Goal: Task Accomplishment & Management: Manage account settings

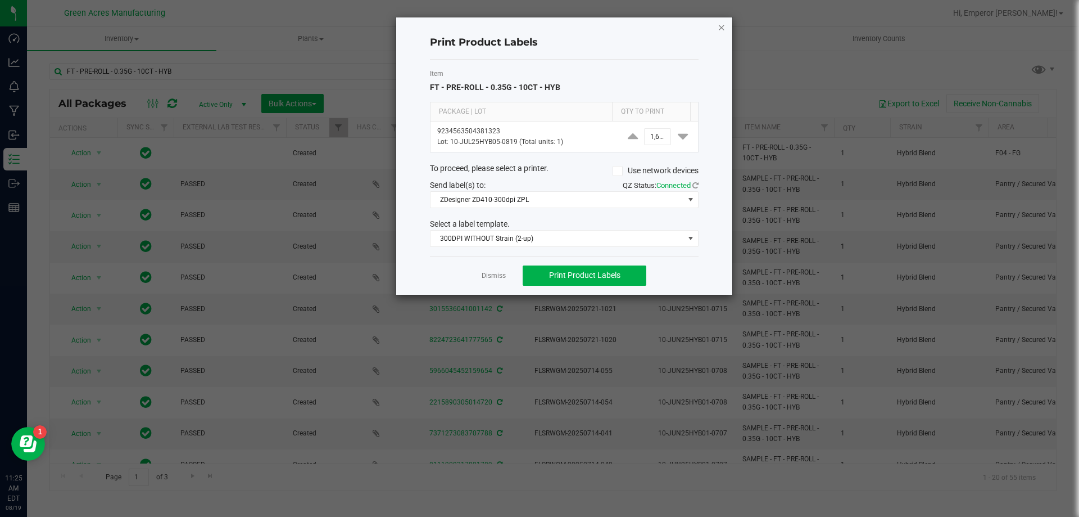
click at [725, 28] on icon "button" at bounding box center [722, 26] width 8 height 13
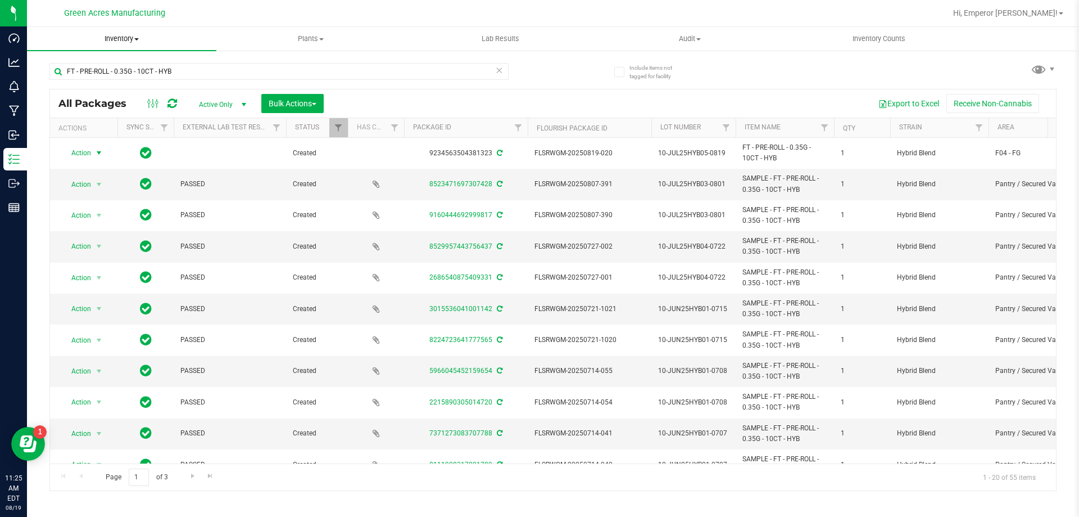
click at [104, 37] on span "Inventory" at bounding box center [121, 39] width 189 height 10
click at [130, 69] on li "All packages" at bounding box center [121, 67] width 189 height 13
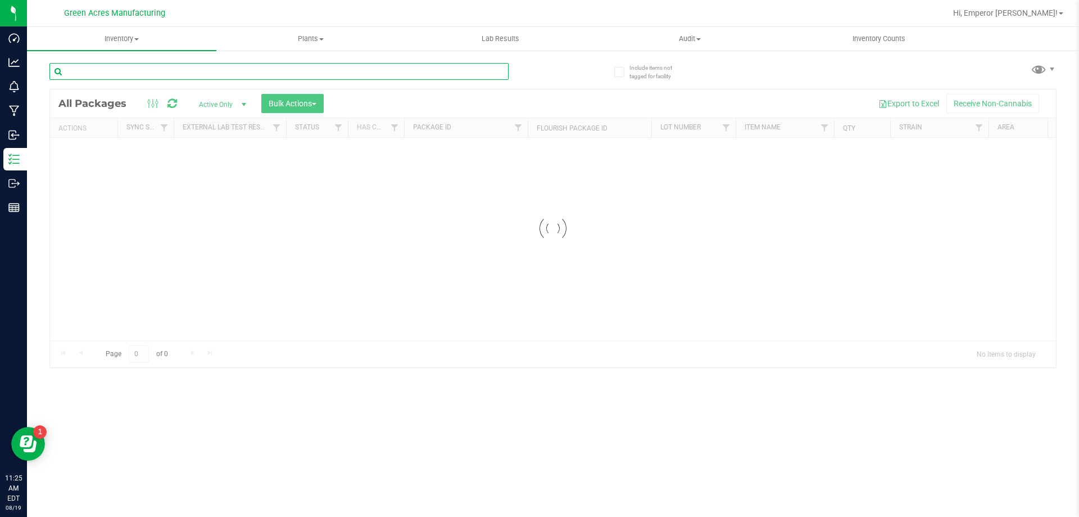
click at [192, 65] on input "text" at bounding box center [278, 71] width 459 height 17
type input "2913782433454026"
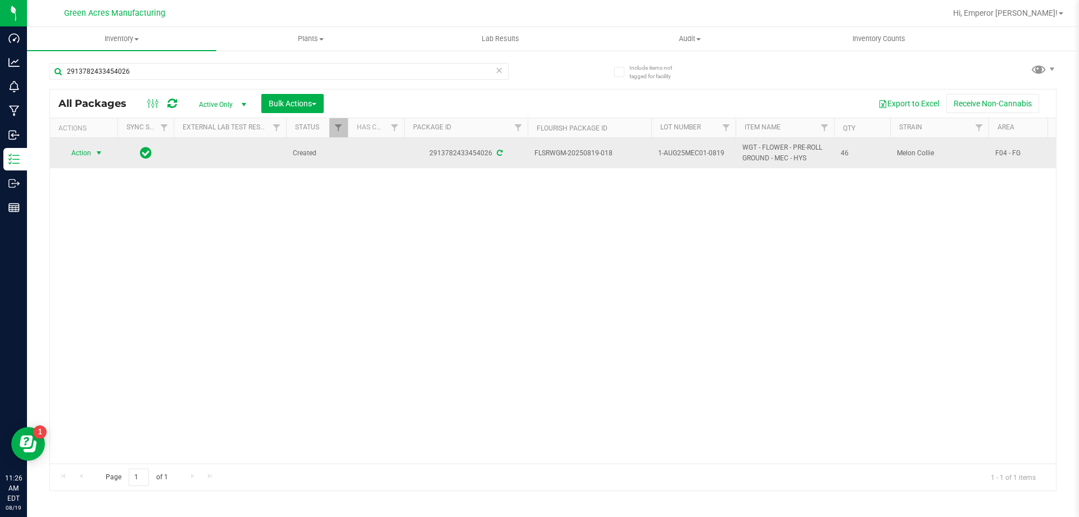
click at [89, 155] on span "Action" at bounding box center [76, 153] width 30 height 16
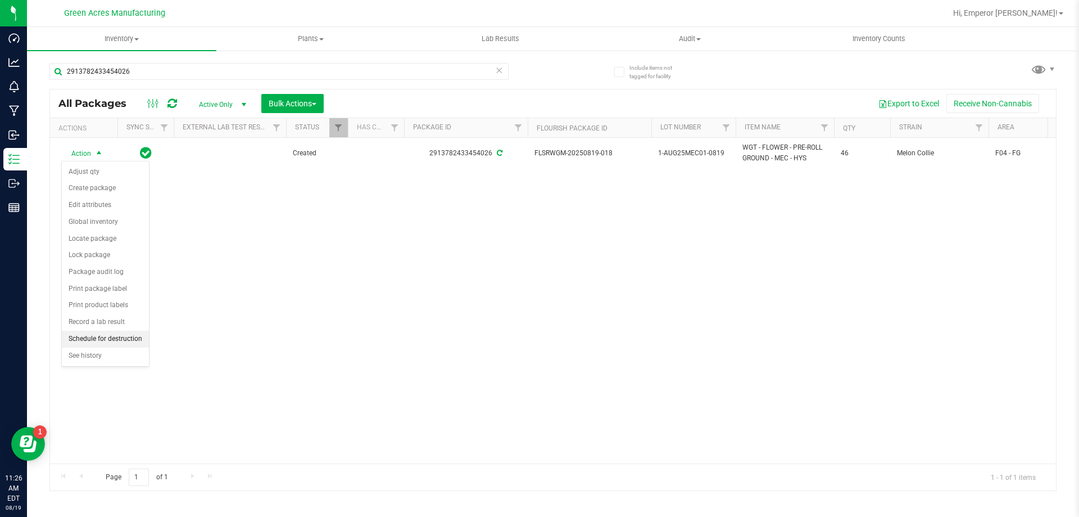
click at [119, 340] on li "Schedule for destruction" at bounding box center [105, 339] width 87 height 17
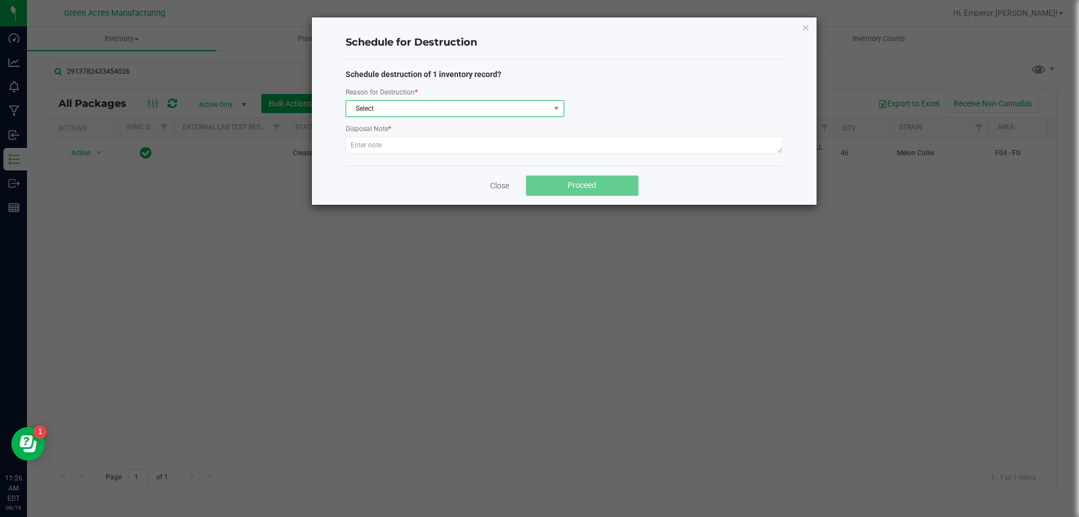
click at [423, 107] on span "Select" at bounding box center [448, 109] width 204 height 16
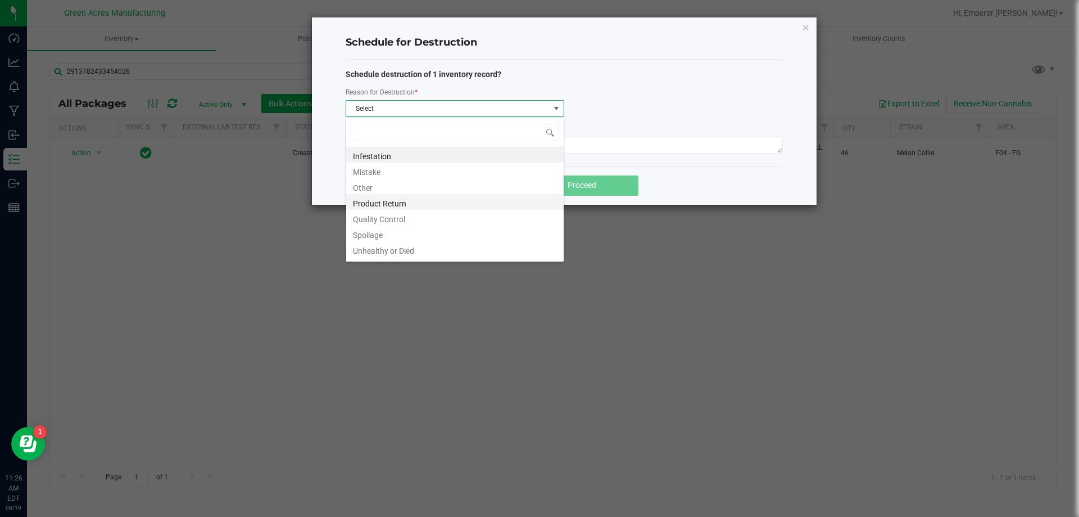
scroll to position [13, 0]
click at [399, 252] on li "Waste" at bounding box center [455, 251] width 218 height 16
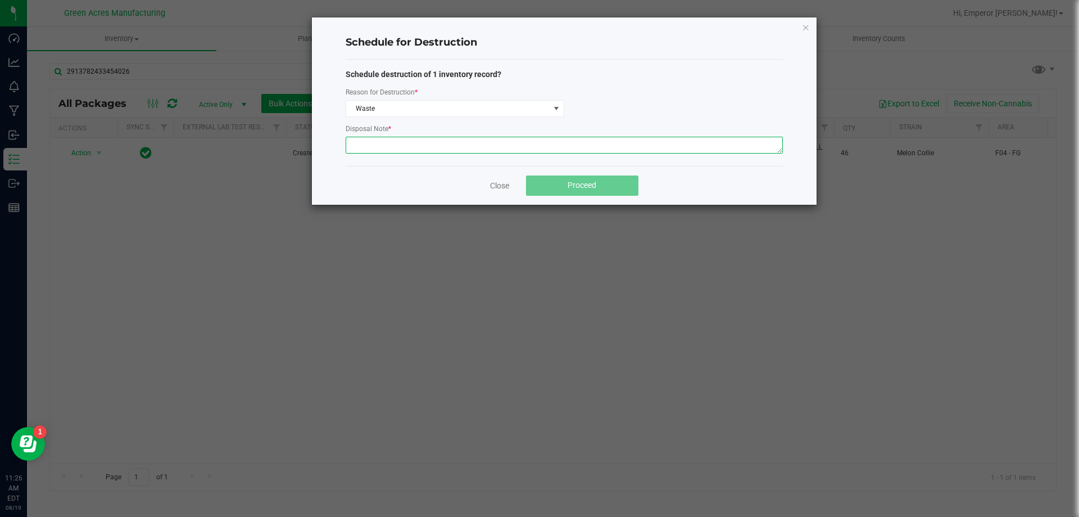
click at [408, 138] on textarea at bounding box center [564, 145] width 437 height 17
paste textarea "WASTE FROM ROLLMASTER PRODUCTION/PACKING PROCESS"
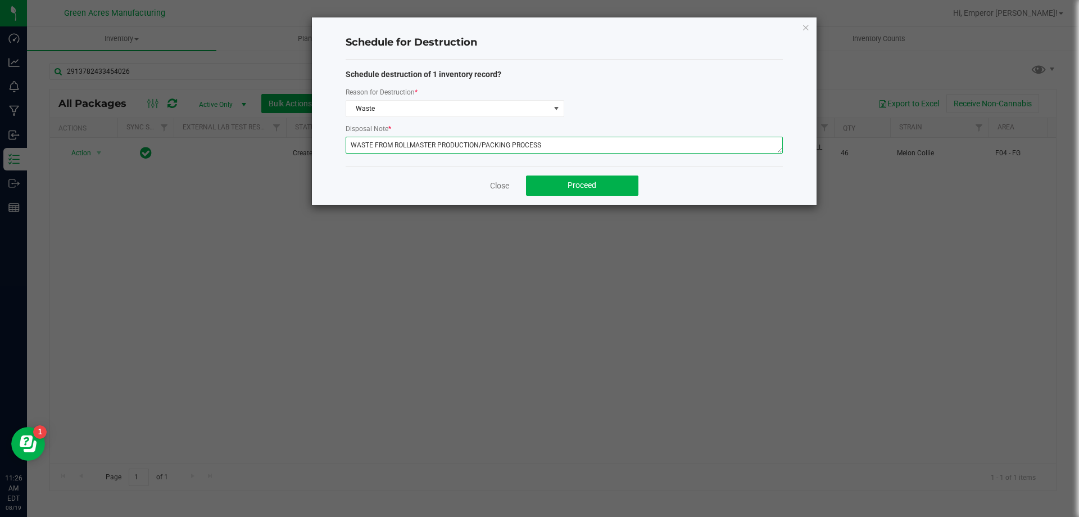
type textarea "WASTE FROM ROLLMASTER PRODUCTION/PACKING PROCESS"
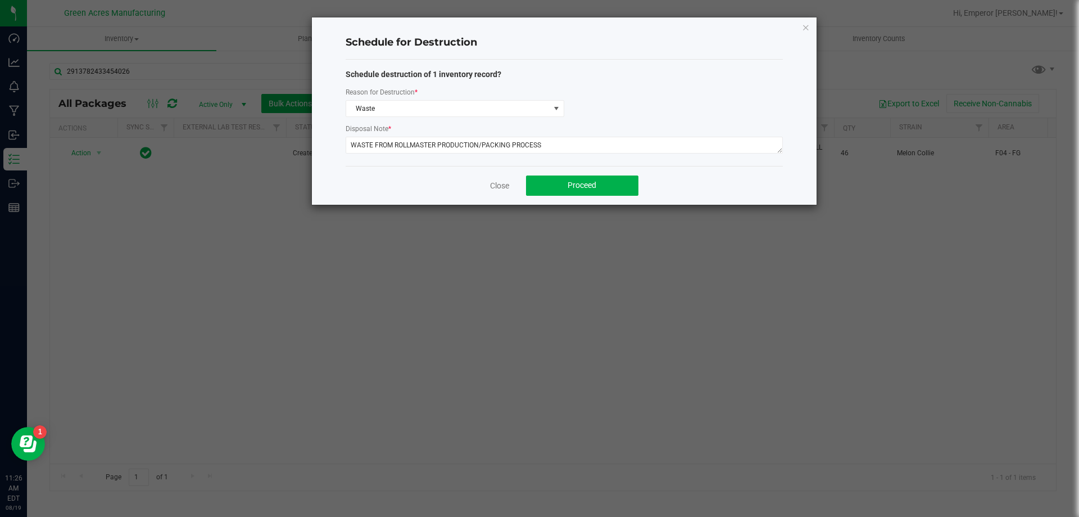
click at [609, 197] on div "Close Proceed" at bounding box center [564, 185] width 437 height 39
click at [609, 191] on button "Proceed" at bounding box center [582, 185] width 112 height 20
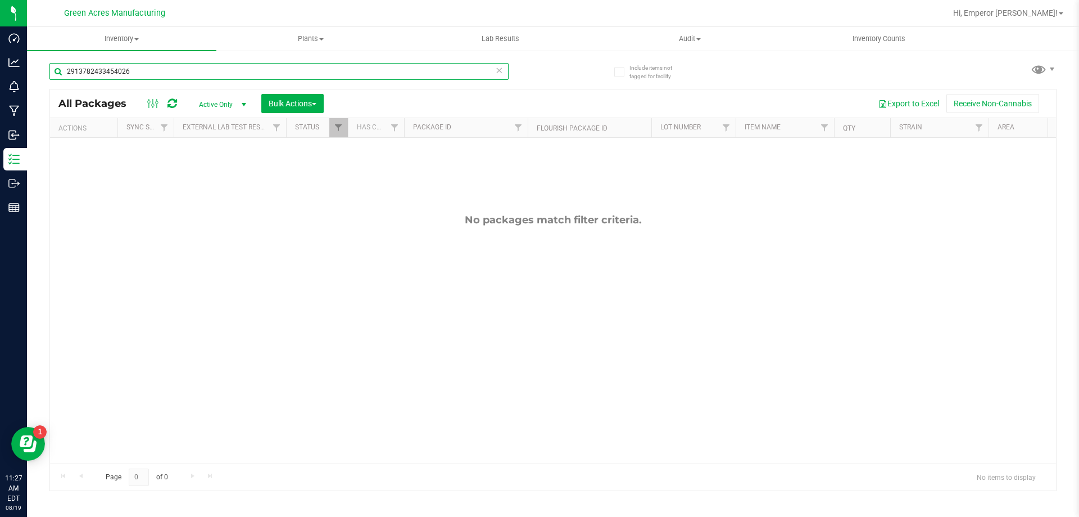
click at [179, 74] on input "2913782433454026" at bounding box center [278, 71] width 459 height 17
type input "1637098867733986"
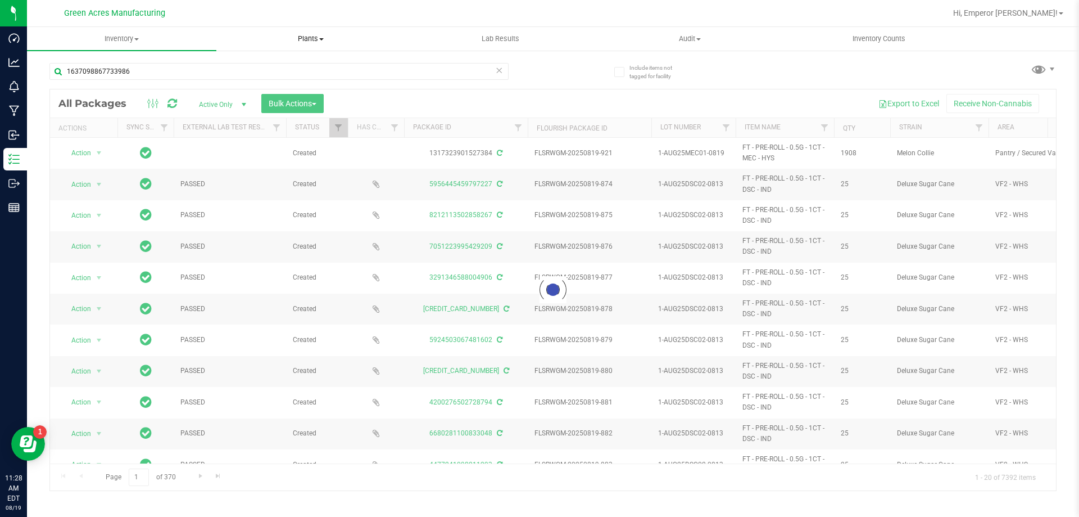
click at [227, 31] on uib-tab-heading "Plants All plants Waste log" at bounding box center [311, 39] width 188 height 22
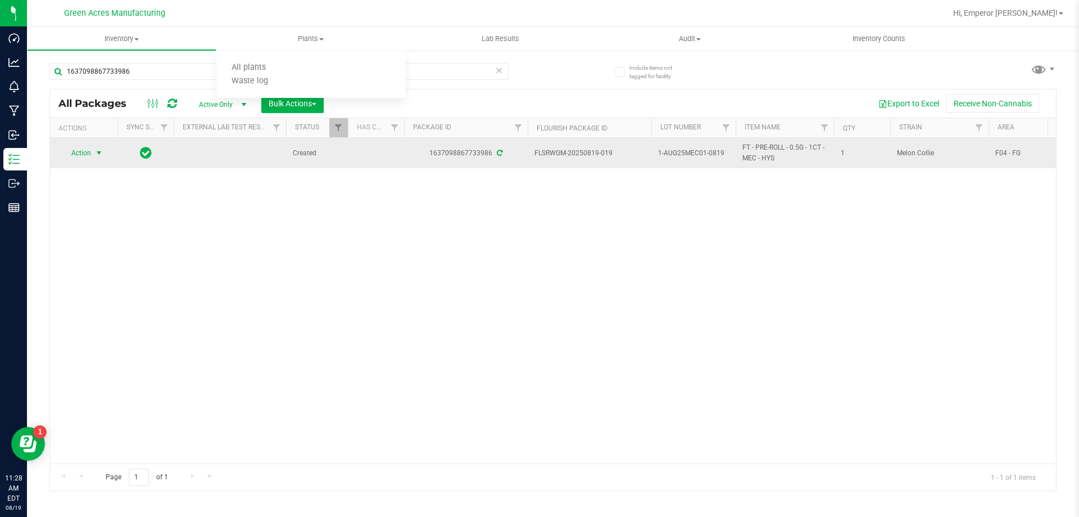
click at [70, 157] on span "Action" at bounding box center [76, 153] width 30 height 16
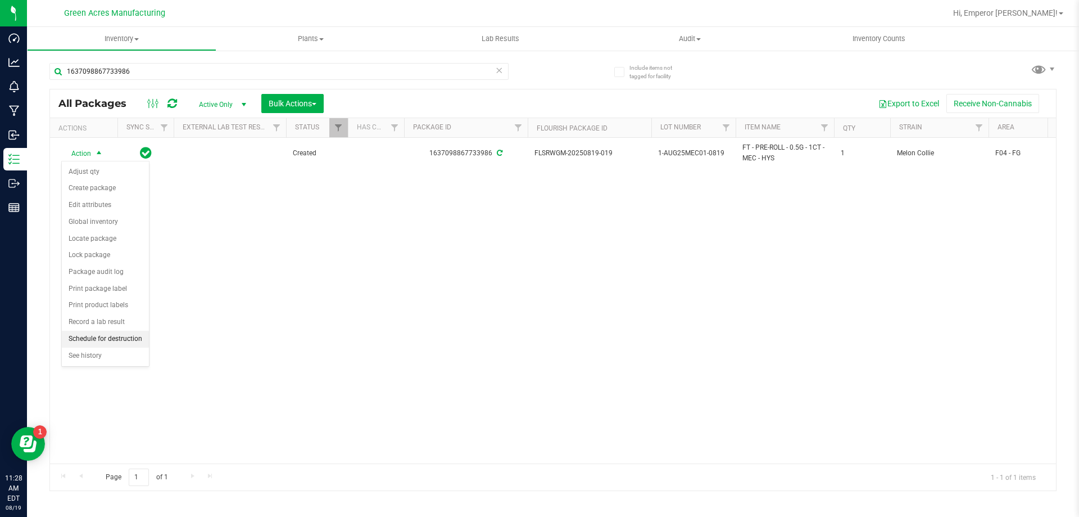
click at [109, 340] on li "Schedule for destruction" at bounding box center [105, 339] width 87 height 17
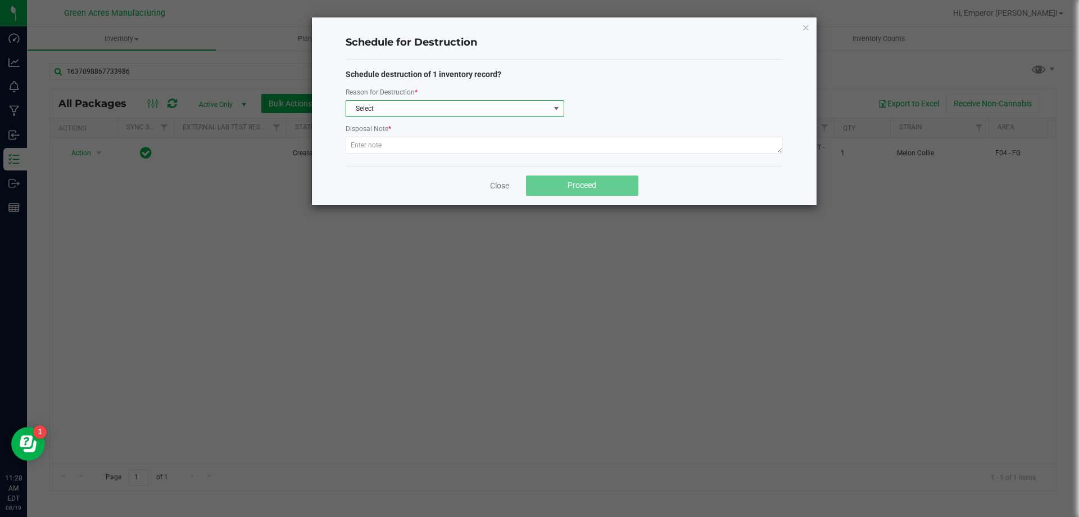
click at [414, 112] on span "Select" at bounding box center [448, 109] width 204 height 16
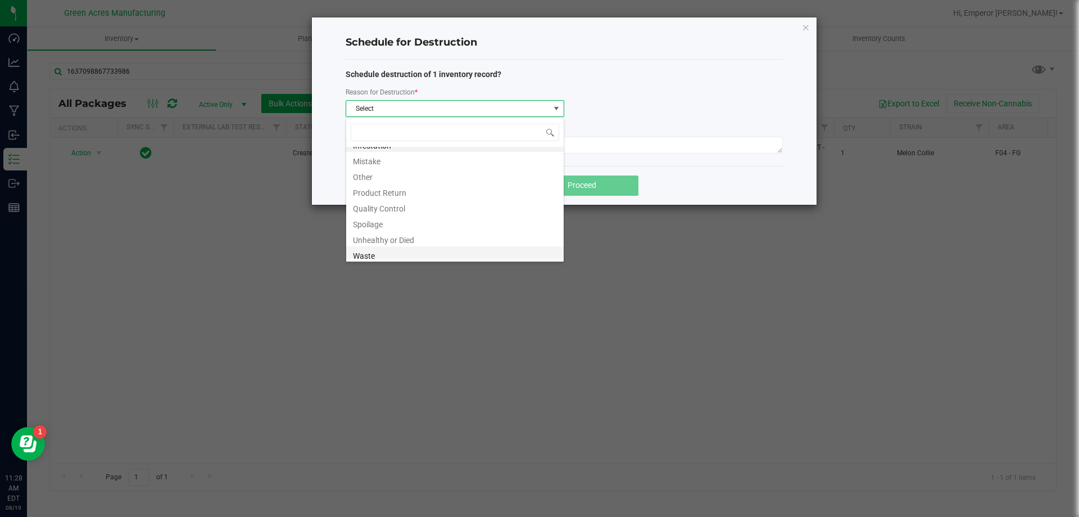
scroll to position [13, 0]
click at [459, 250] on li "Waste" at bounding box center [455, 251] width 218 height 16
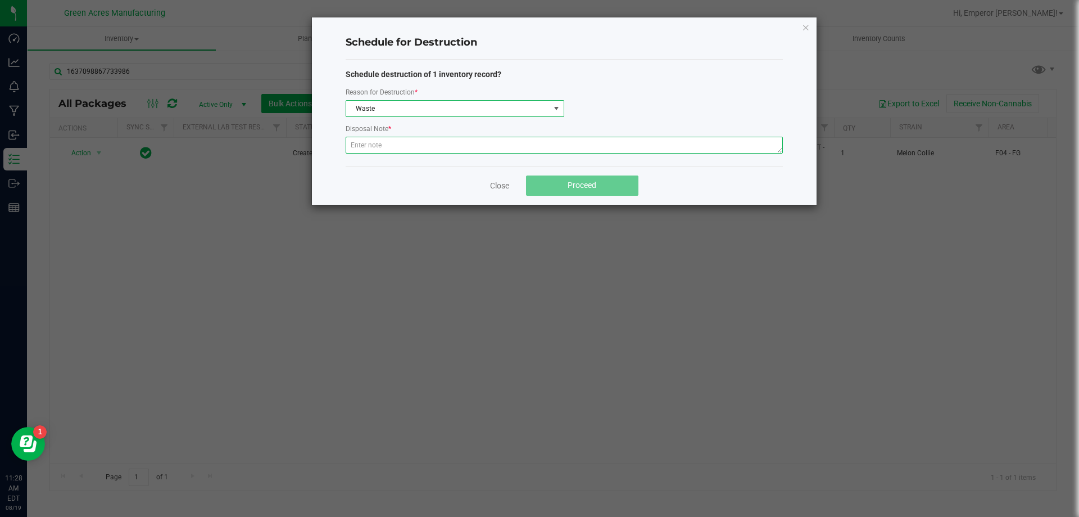
click at [433, 141] on textarea at bounding box center [564, 145] width 437 height 17
paste textarea "WASTE FROM ROLLMASTER PRODUCTION/PACKING PROCESS"
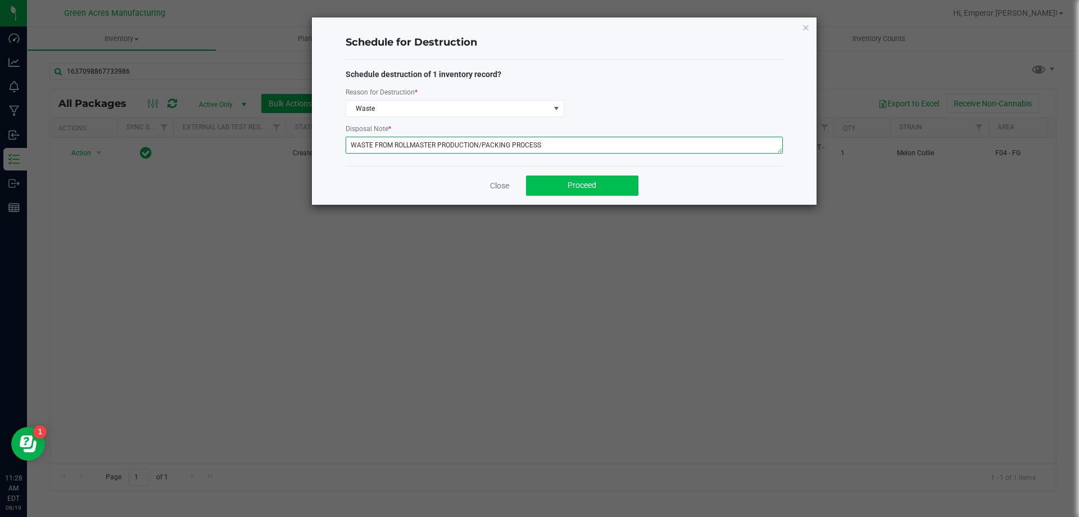
type textarea "WASTE FROM ROLLMASTER PRODUCTION/PACKING PROCESS"
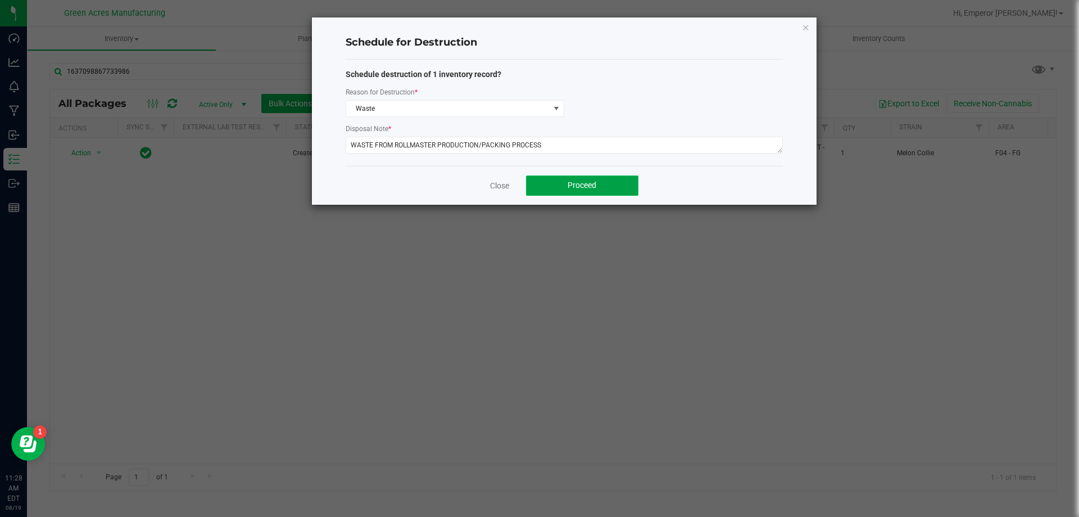
click at [629, 189] on button "Proceed" at bounding box center [582, 185] width 112 height 20
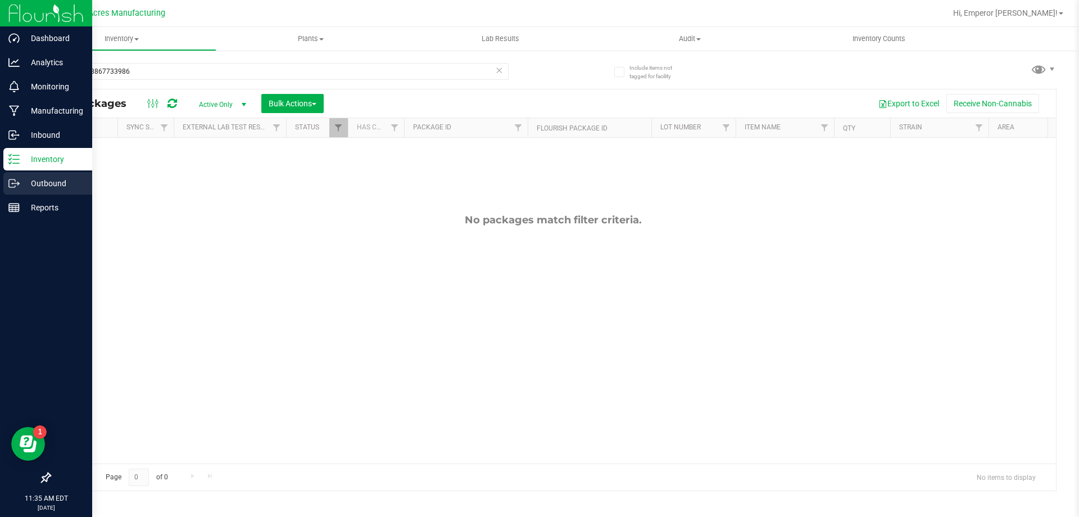
click at [21, 183] on p "Outbound" at bounding box center [53, 183] width 67 height 13
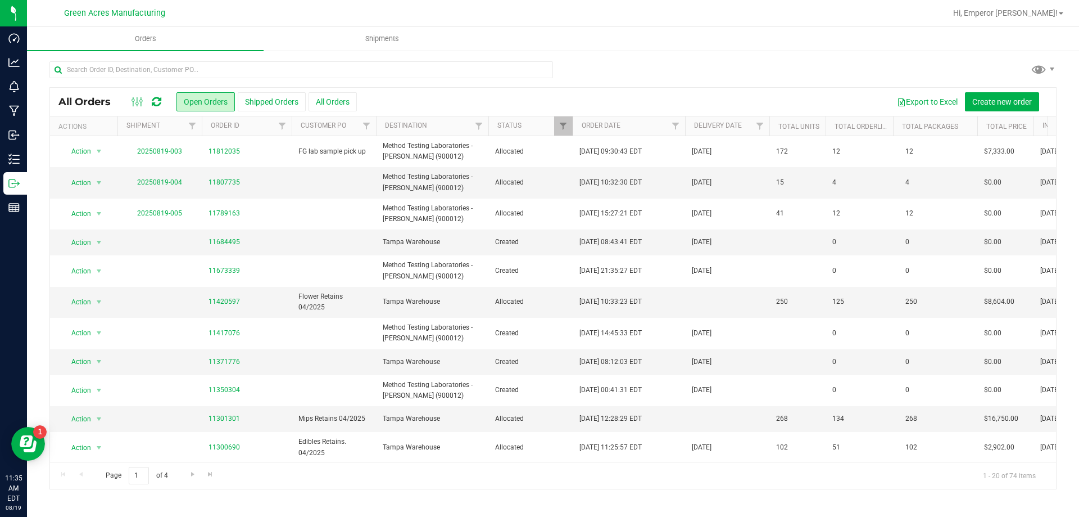
scroll to position [0, 1]
